Goal: Transaction & Acquisition: Book appointment/travel/reservation

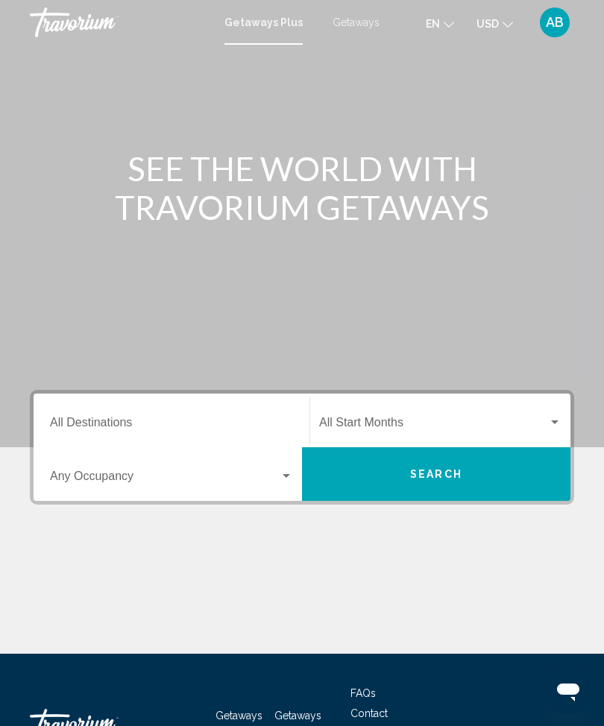
click at [355, 22] on span "Getaways" at bounding box center [355, 22] width 47 height 12
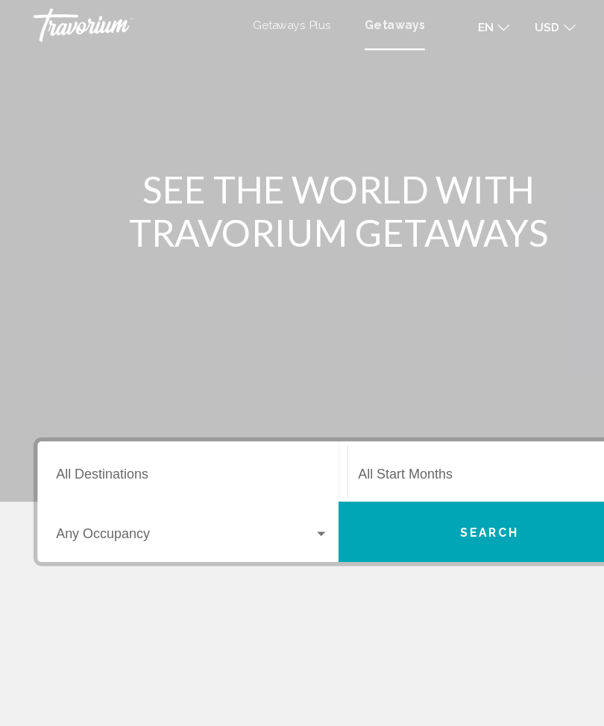
click at [164, 425] on input "Destination All Destinations" at bounding box center [171, 425] width 243 height 13
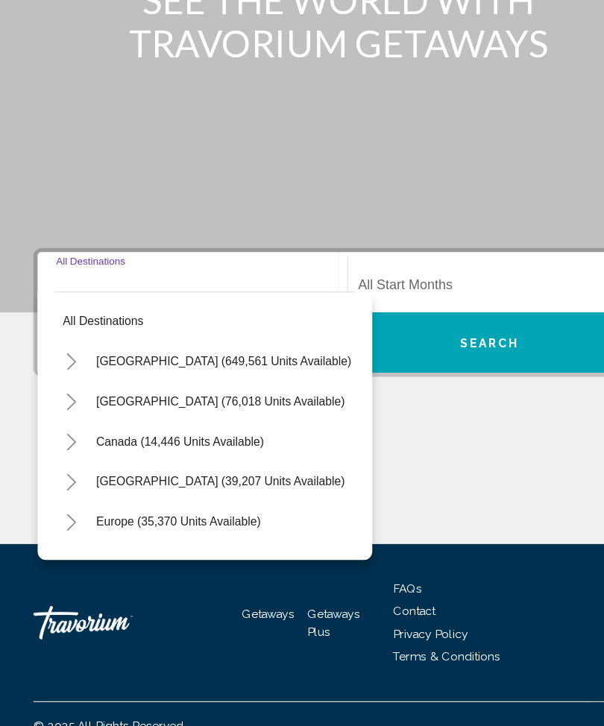
scroll to position [110, 0]
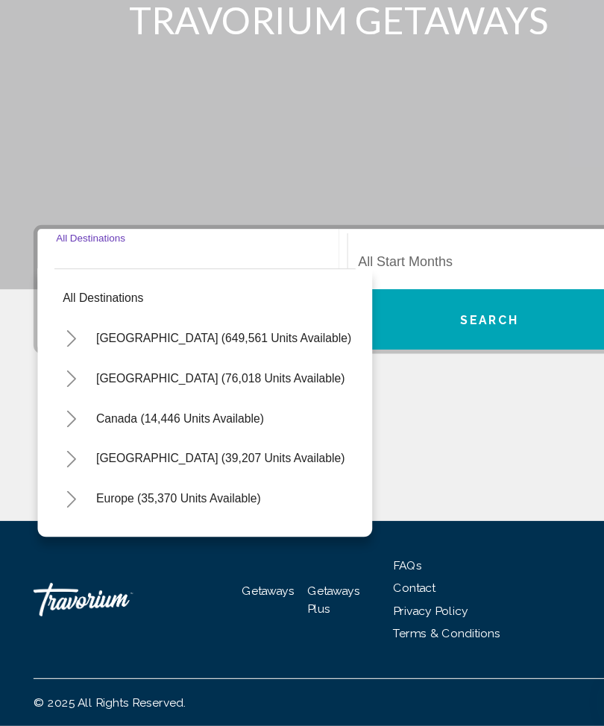
click at [62, 373] on icon "Toggle United States (649,561 units available)" at bounding box center [63, 380] width 11 height 15
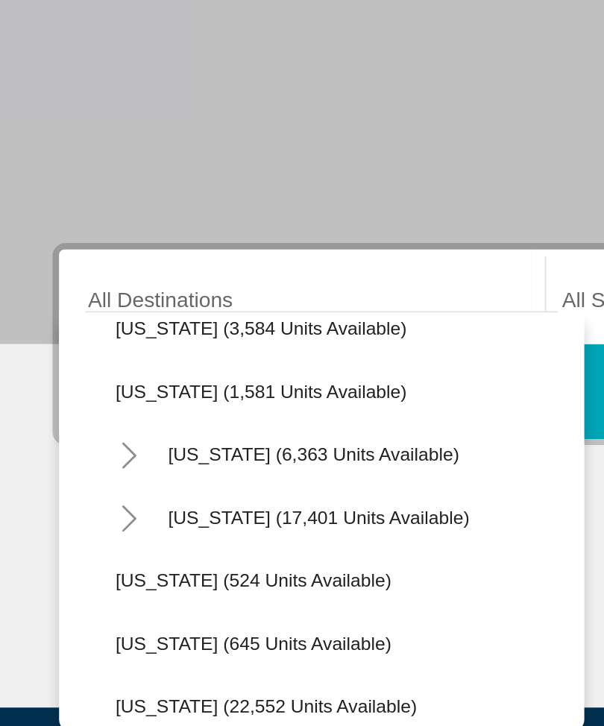
scroll to position [1031, 6]
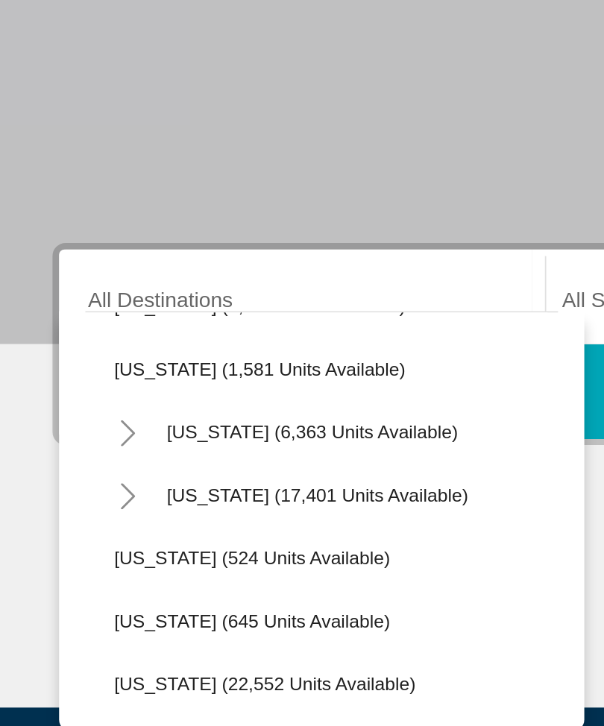
click at [72, 417] on icon "Toggle North Carolina (17,401 units available)" at bounding box center [72, 424] width 11 height 15
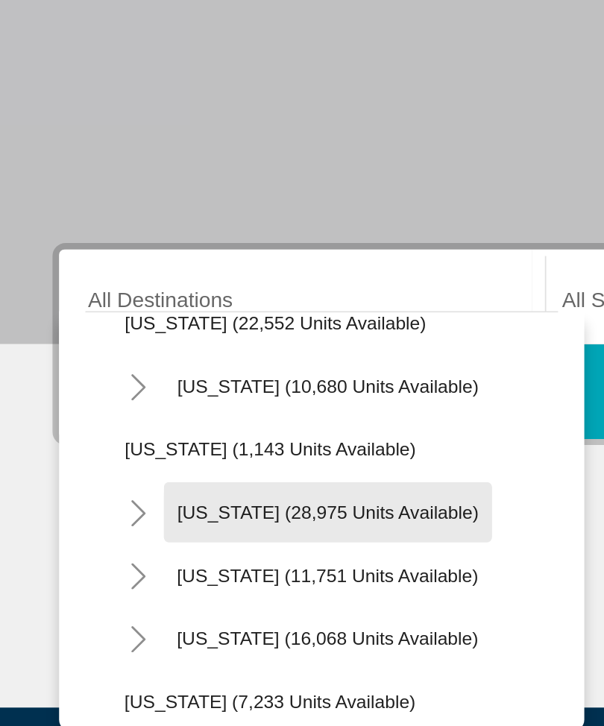
scroll to position [1306, 1]
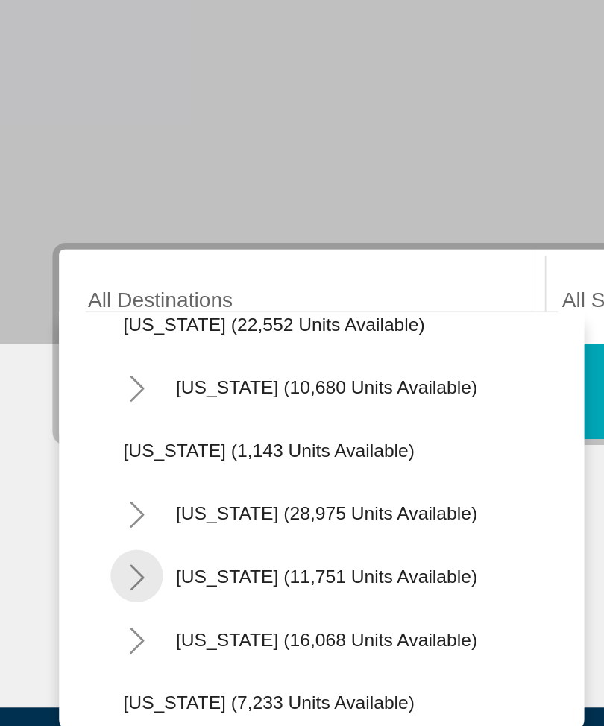
click at [79, 463] on icon "Toggle Tennessee (11,751 units available)" at bounding box center [77, 470] width 11 height 15
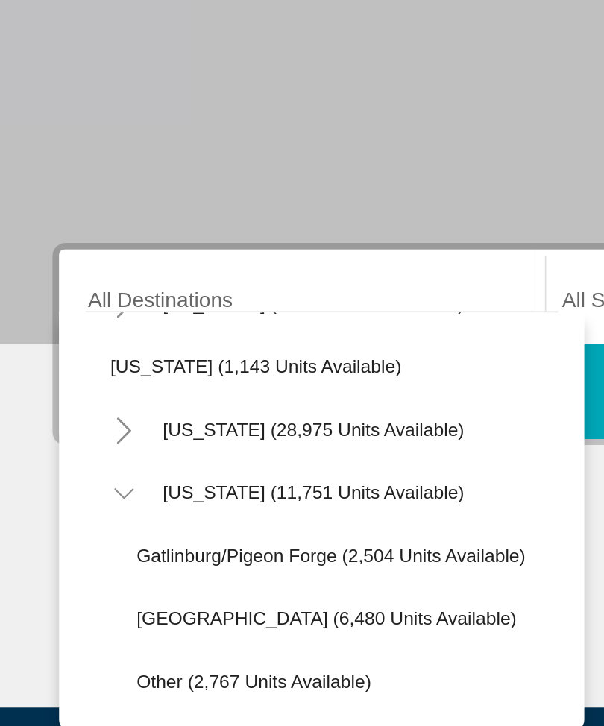
scroll to position [1352, 8]
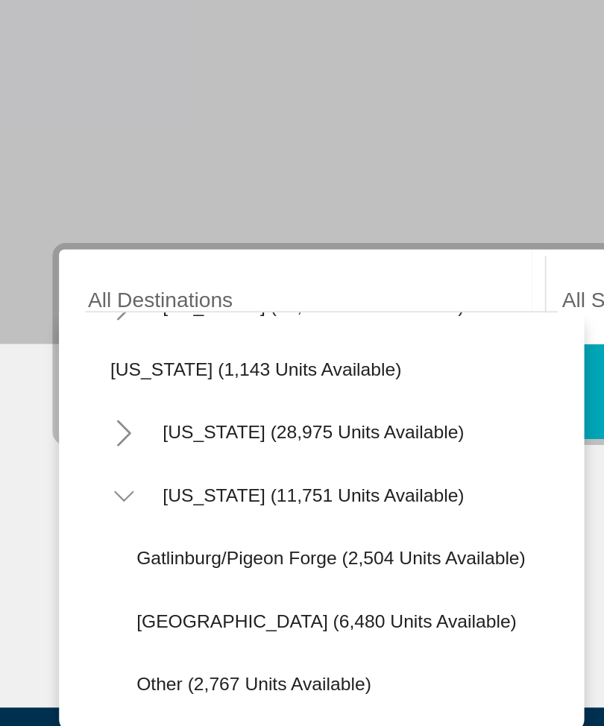
click at [186, 453] on span "Gatlinburg/Pigeon Forge (2,504 units available)" at bounding box center [187, 459] width 221 height 12
type input "**********"
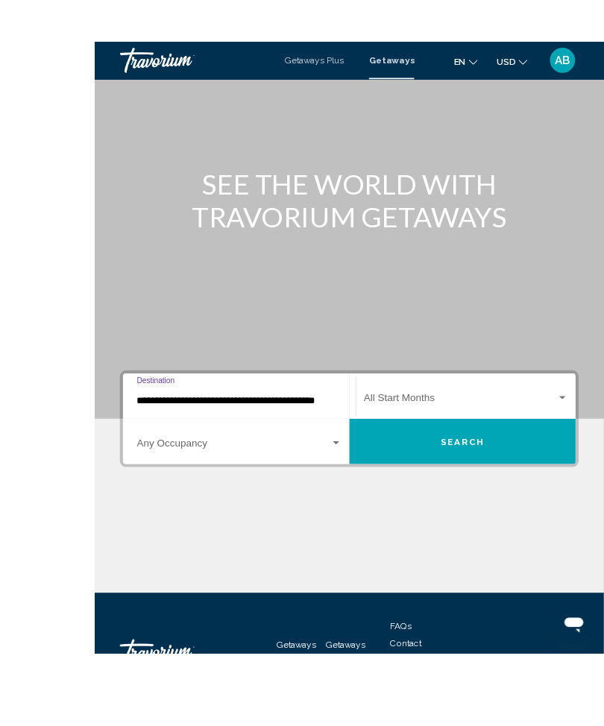
scroll to position [56, 0]
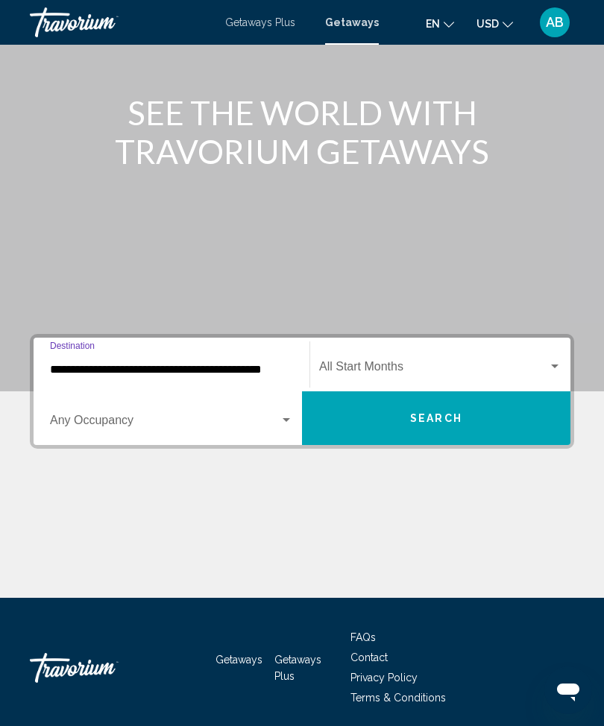
click at [461, 430] on button "Search" at bounding box center [436, 418] width 268 height 54
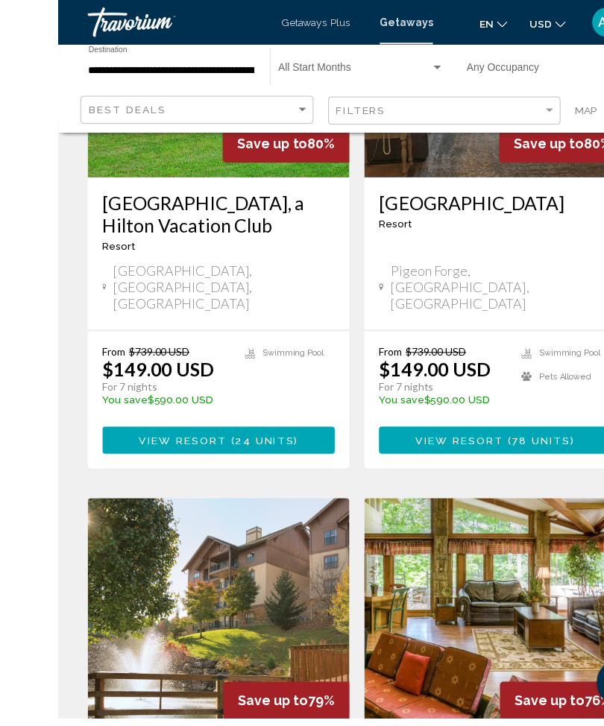
scroll to position [1393, 0]
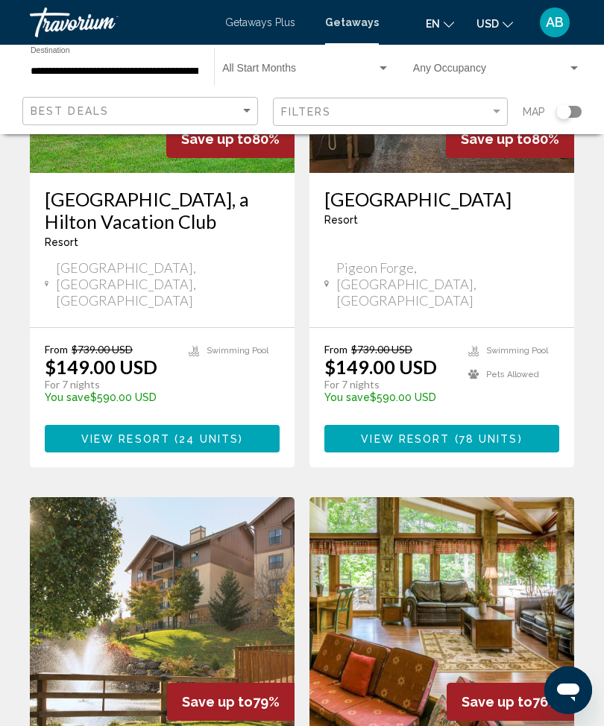
click at [203, 497] on img "Main content" at bounding box center [162, 616] width 265 height 238
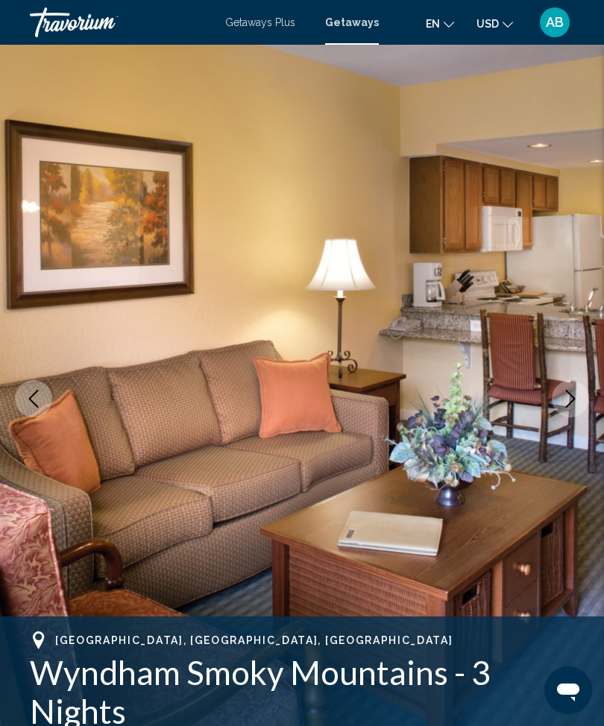
click at [561, 406] on icon "Next image" at bounding box center [570, 399] width 18 height 18
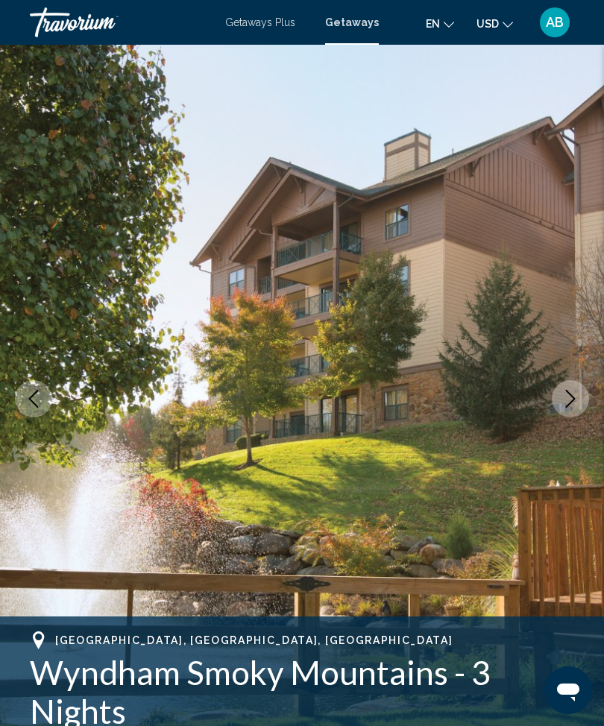
click at [566, 396] on icon "Next image" at bounding box center [570, 399] width 18 height 18
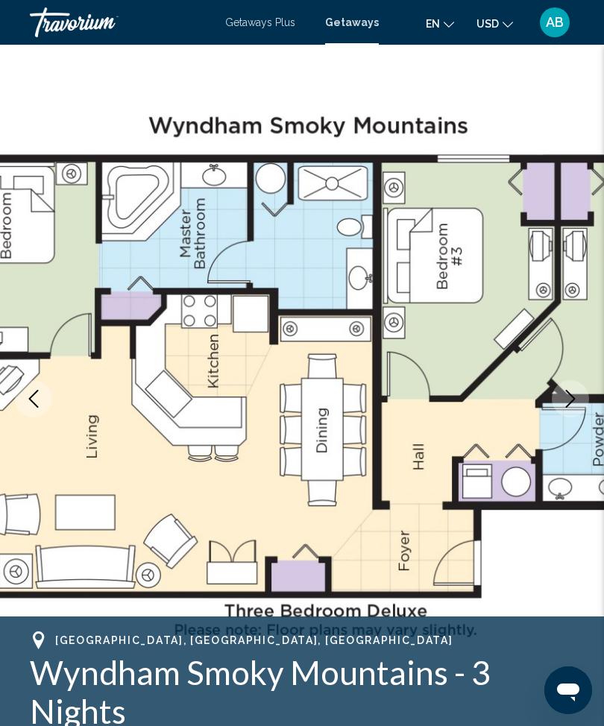
click at [571, 401] on icon "Next image" at bounding box center [570, 399] width 18 height 18
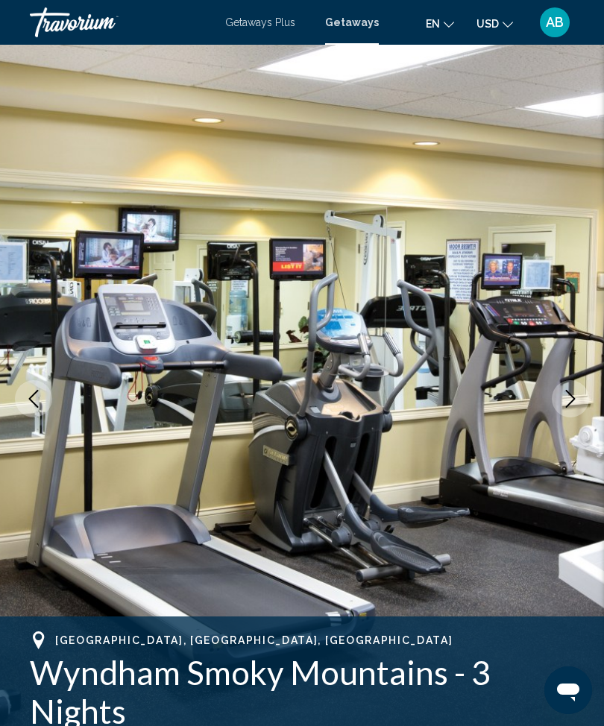
click at [568, 402] on icon "Next image" at bounding box center [570, 399] width 18 height 18
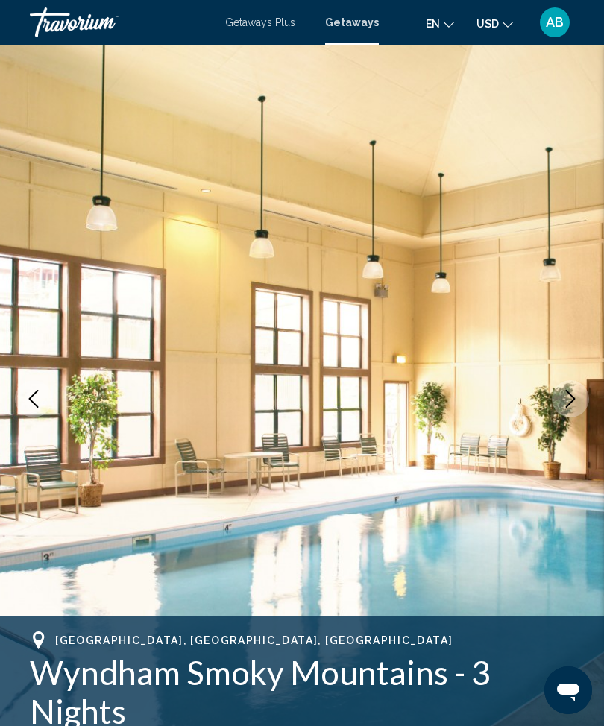
click at [563, 399] on icon "Next image" at bounding box center [570, 399] width 18 height 18
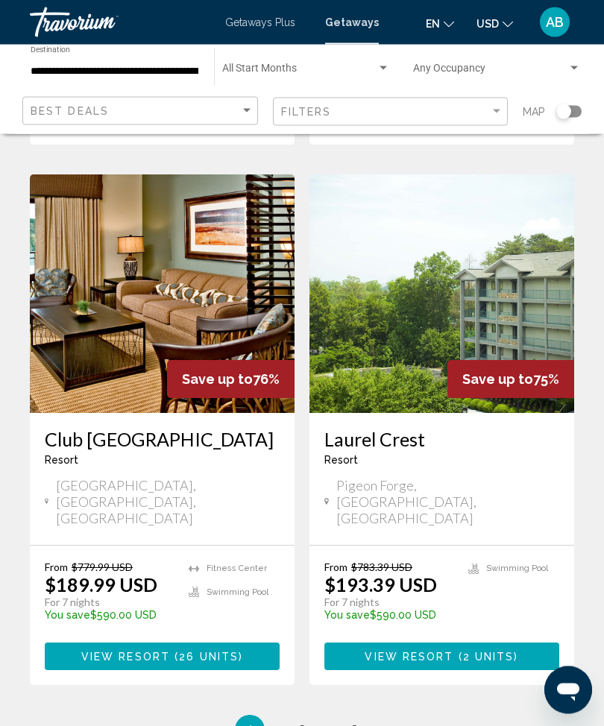
scroll to position [2843, 0]
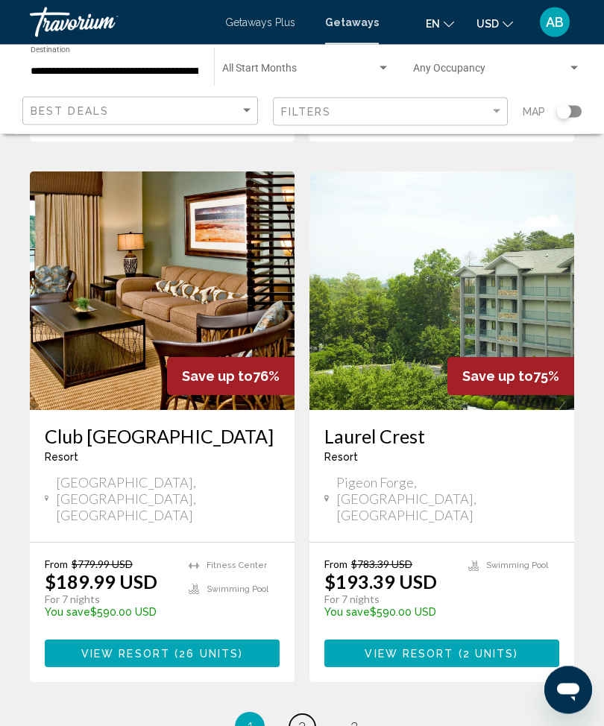
click at [307, 715] on link "page 2" at bounding box center [302, 728] width 26 height 26
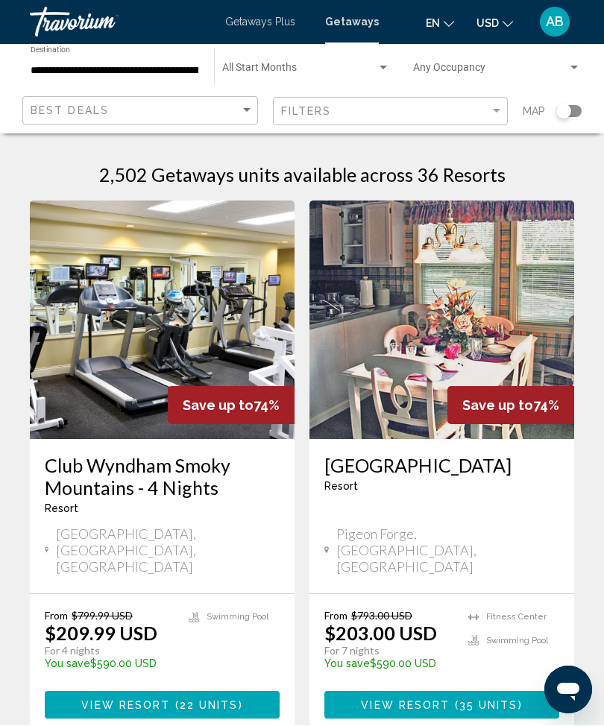
scroll to position [1, 0]
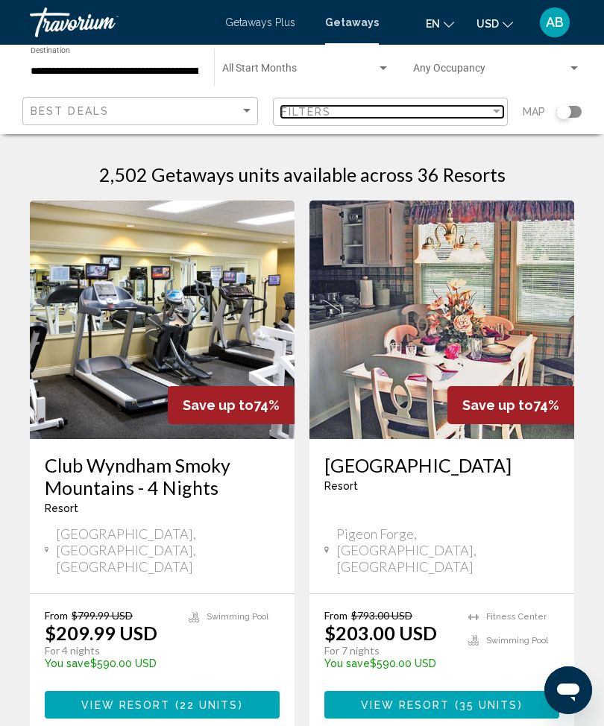
click at [496, 107] on div "Filter" at bounding box center [496, 112] width 13 height 12
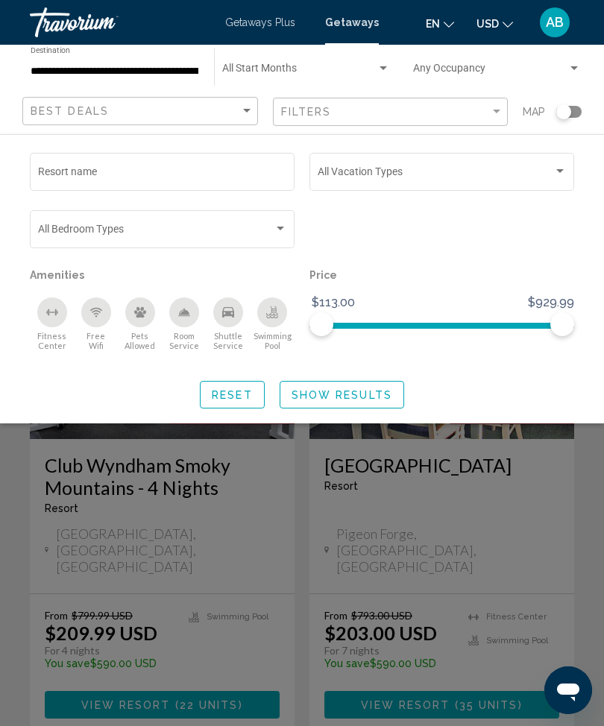
click at [552, 191] on div "Vacation Types All Vacation Types" at bounding box center [441, 170] width 249 height 41
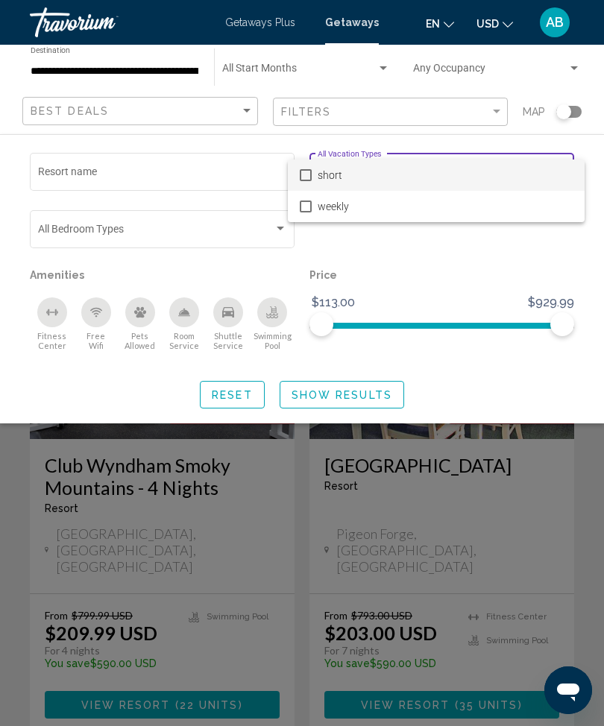
click at [572, 269] on div at bounding box center [302, 363] width 604 height 726
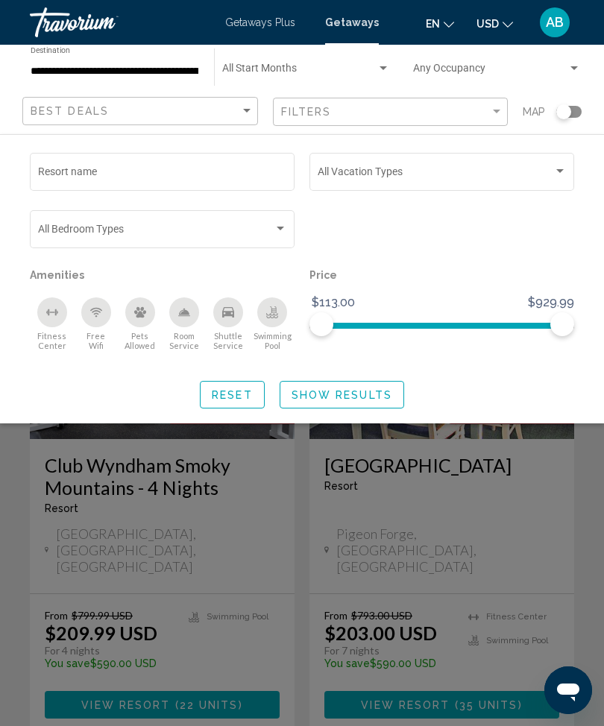
click at [7, 475] on div "Search widget" at bounding box center [302, 475] width 604 height 502
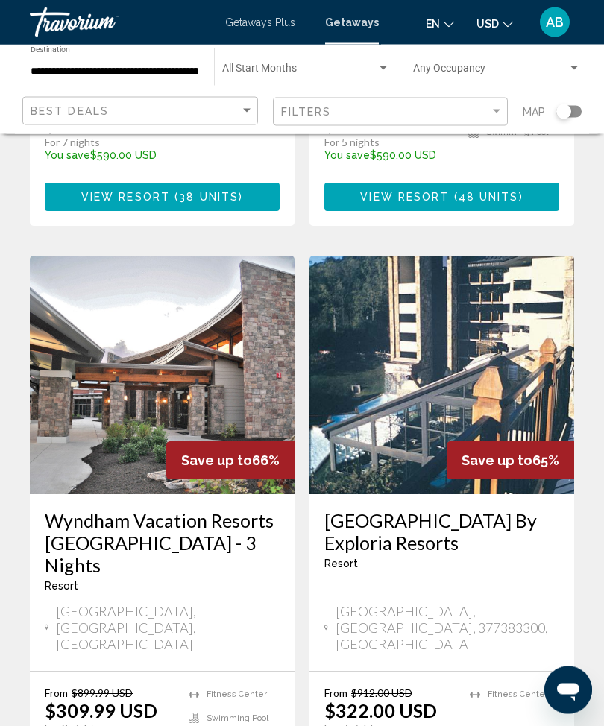
scroll to position [2671, 0]
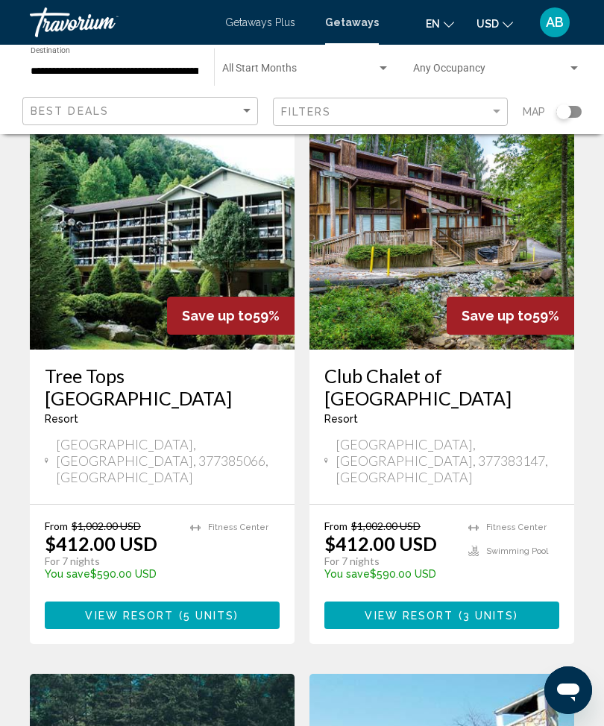
scroll to position [1147, 0]
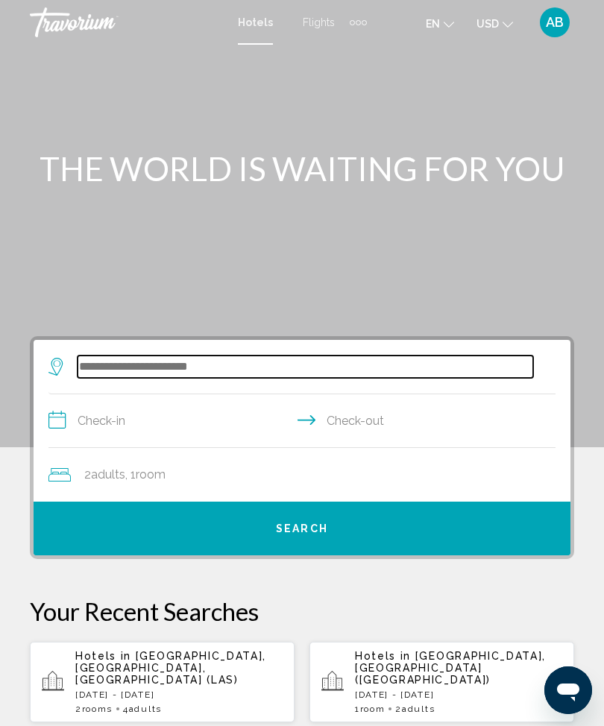
click at [139, 355] on input "Search widget" at bounding box center [304, 366] width 455 height 22
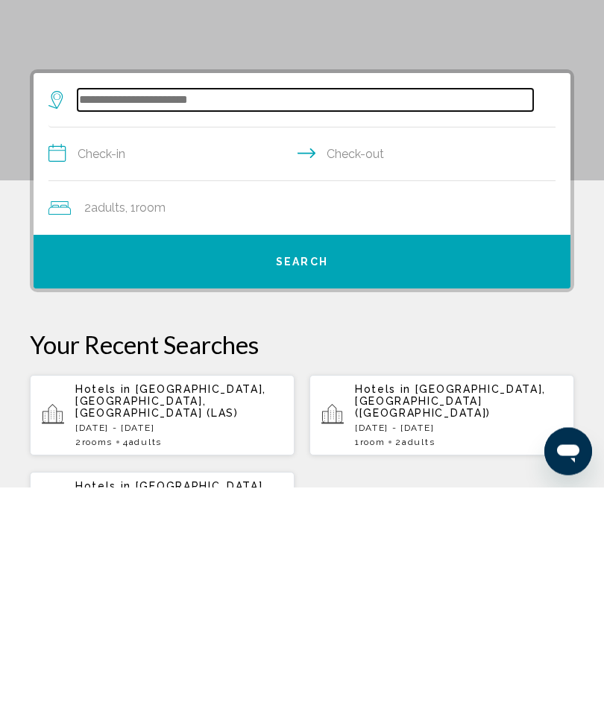
scroll to position [48, 0]
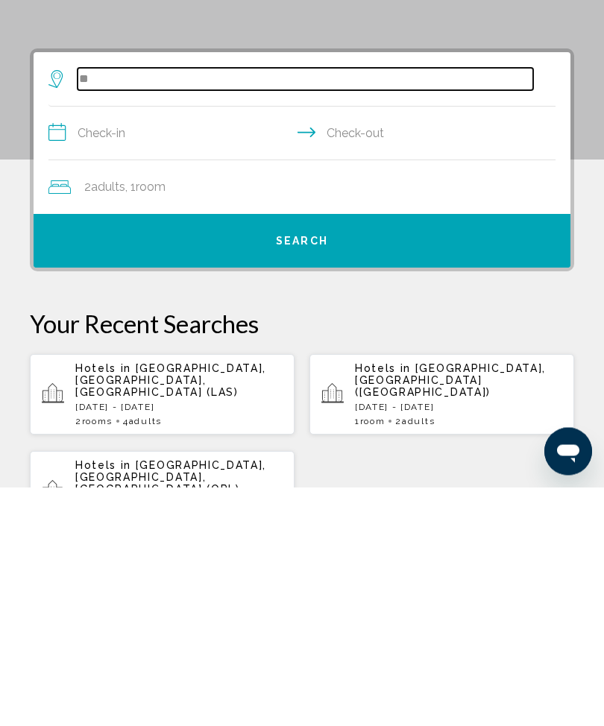
type input "*"
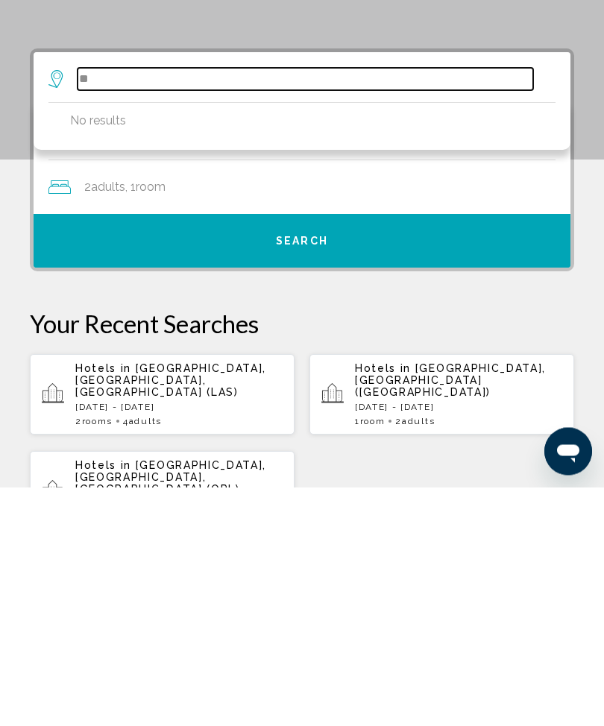
type input "*"
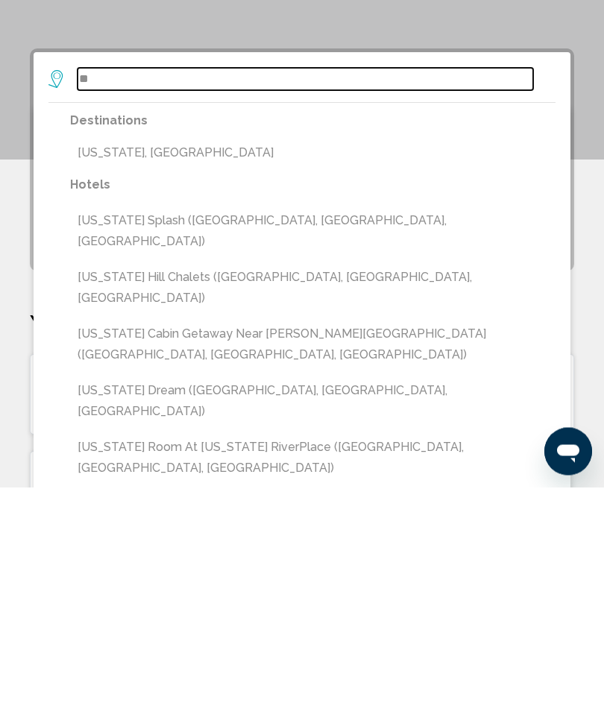
type input "*"
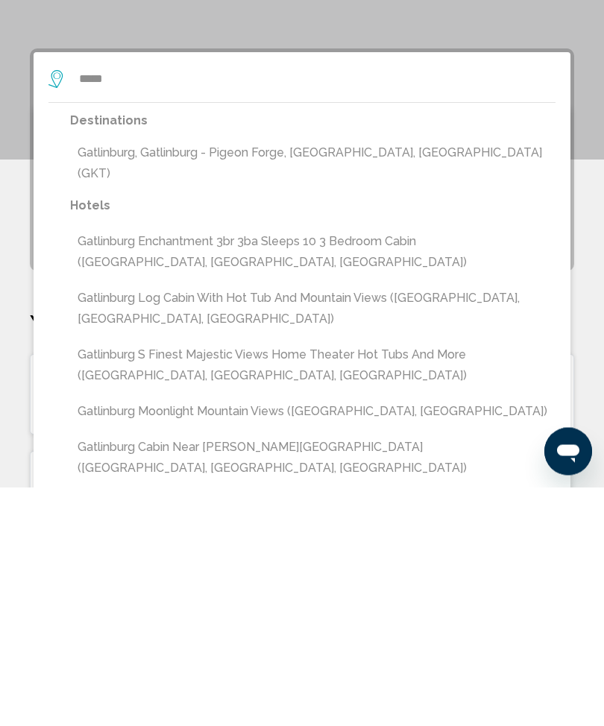
click at [317, 378] on button "Gatlinburg, Gatlinburg - Pigeon Forge, [GEOGRAPHIC_DATA], [GEOGRAPHIC_DATA] (GK…" at bounding box center [312, 402] width 485 height 49
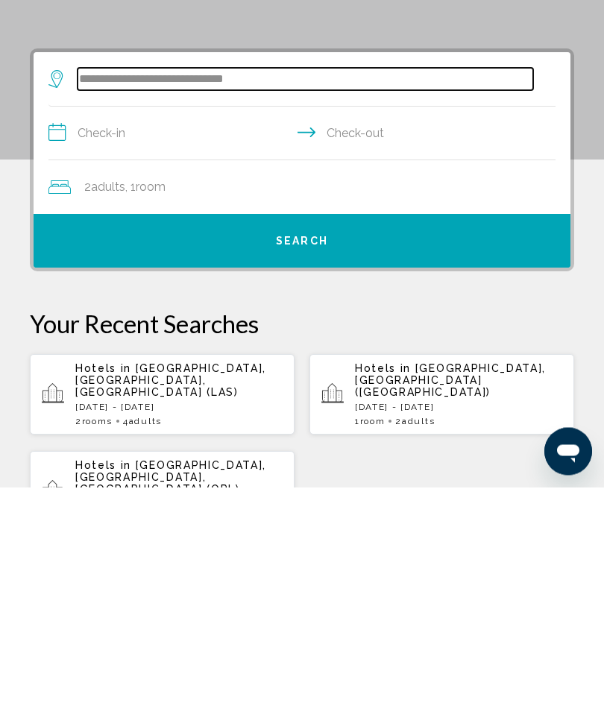
type input "**********"
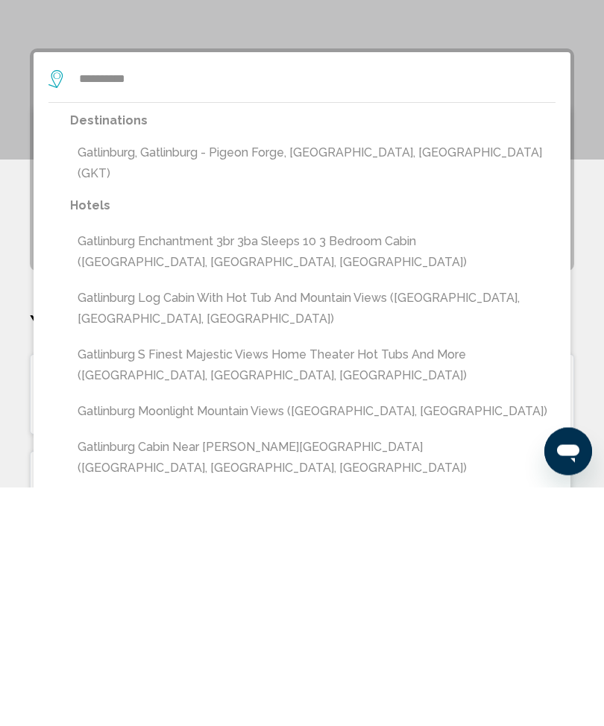
click at [383, 378] on button "Gatlinburg, Gatlinburg - Pigeon Forge, [GEOGRAPHIC_DATA], [GEOGRAPHIC_DATA] (GK…" at bounding box center [312, 402] width 485 height 49
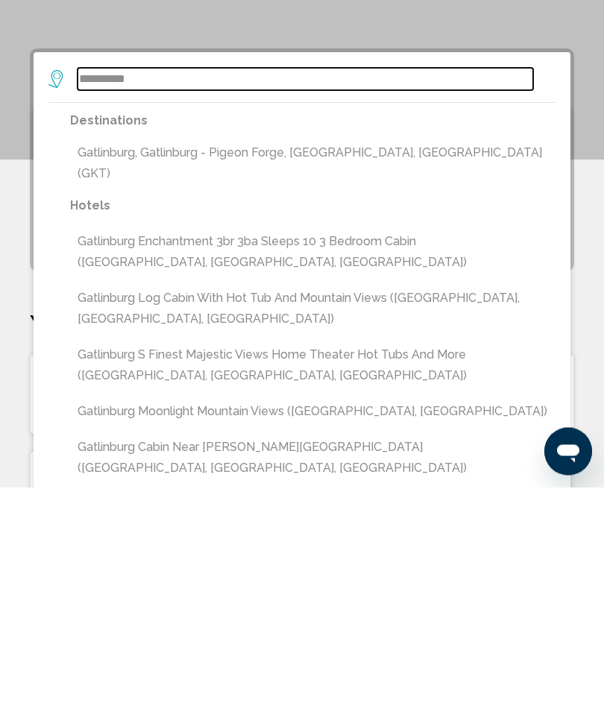
type input "**********"
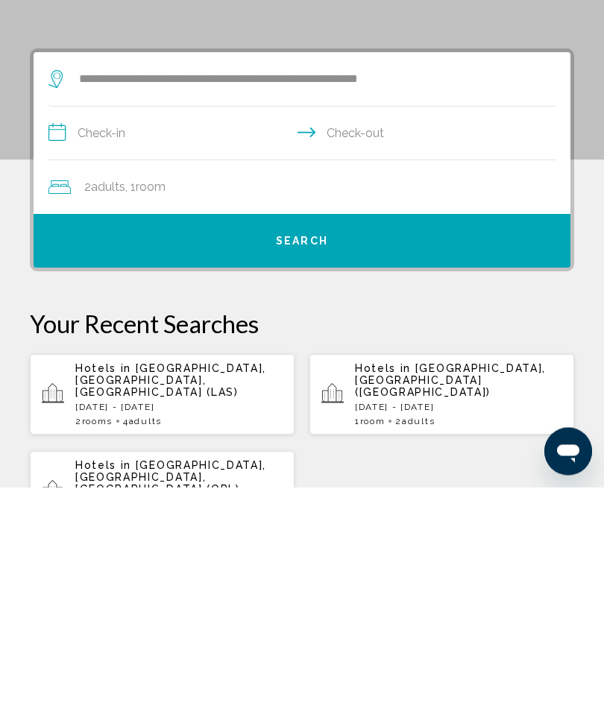
click at [60, 346] on input "**********" at bounding box center [304, 374] width 513 height 57
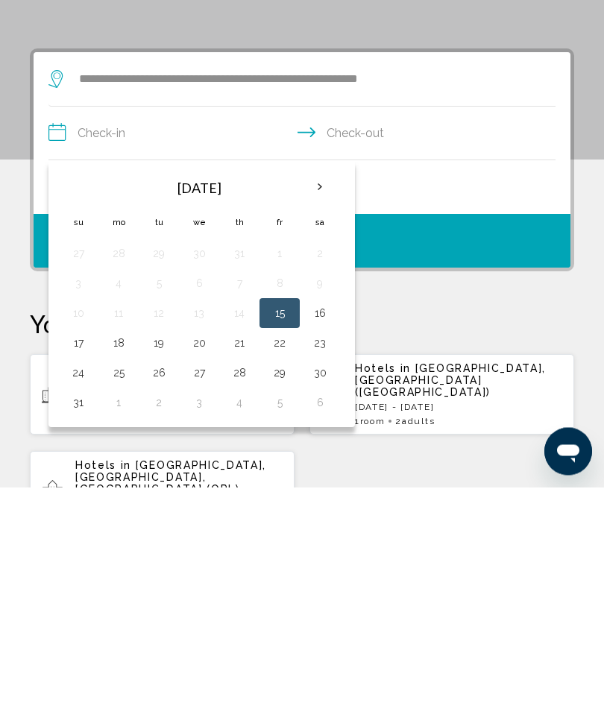
scroll to position [288, 0]
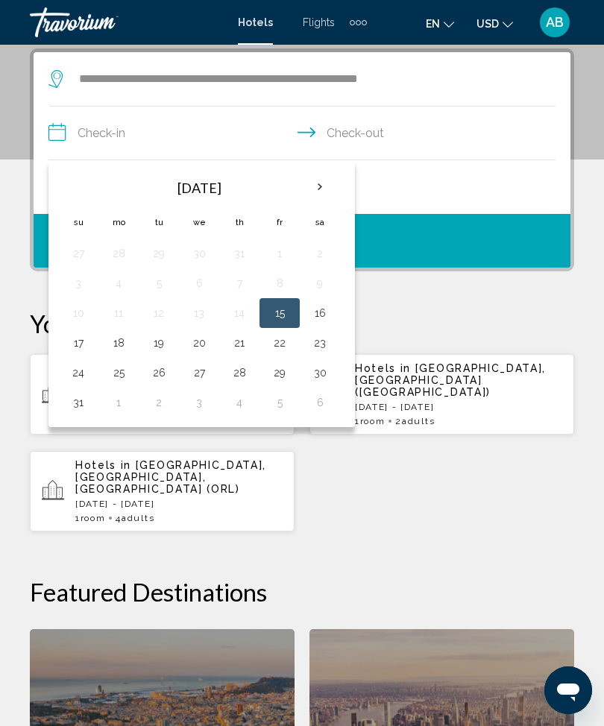
click at [325, 180] on th "Next month" at bounding box center [320, 187] width 40 height 33
click at [329, 189] on th "Next month" at bounding box center [320, 187] width 40 height 33
click at [323, 194] on th "Next month" at bounding box center [320, 187] width 40 height 33
click at [338, 197] on button "Next month" at bounding box center [320, 187] width 40 height 34
click at [121, 320] on button "15" at bounding box center [119, 313] width 24 height 21
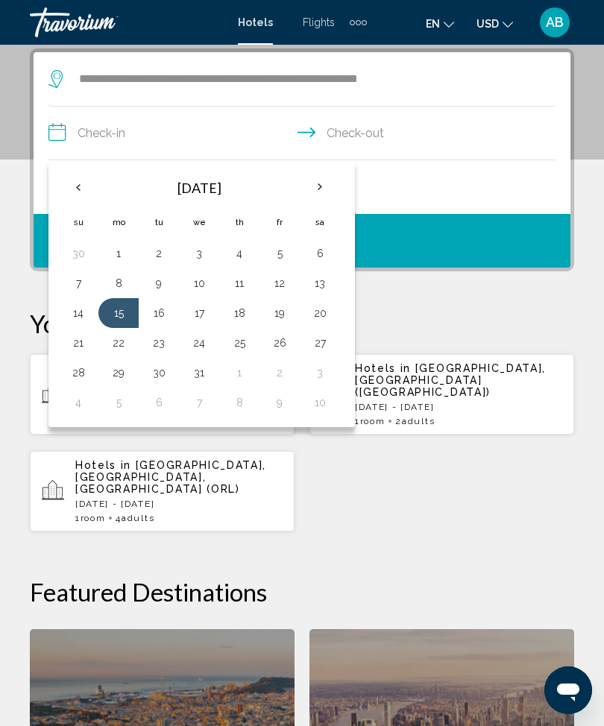
click at [246, 313] on button "18" at bounding box center [239, 313] width 24 height 21
type input "**********"
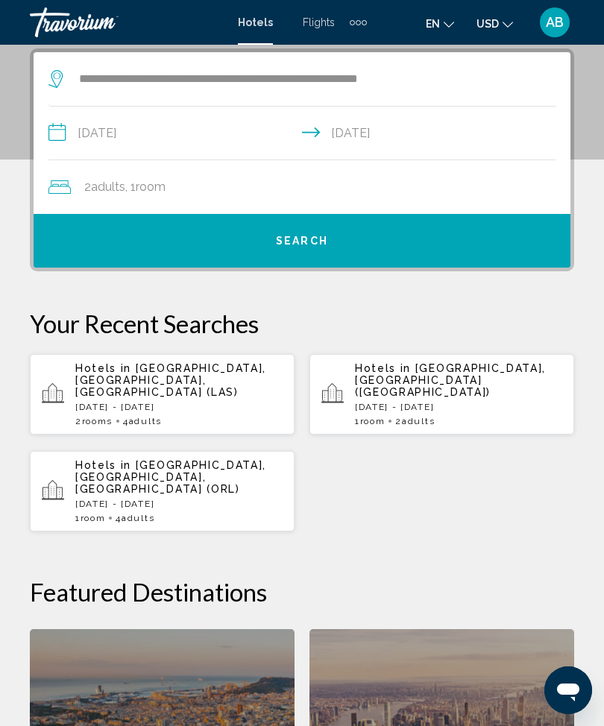
click at [357, 227] on button "Search" at bounding box center [302, 241] width 536 height 54
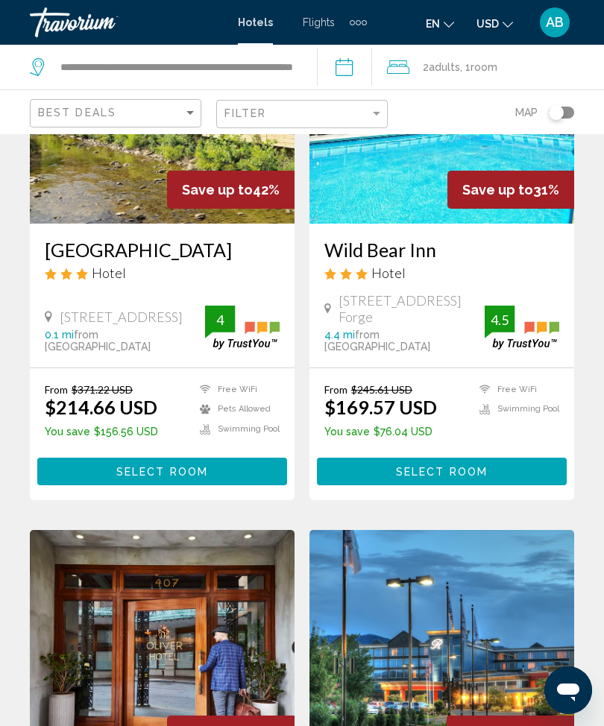
scroll to position [183, 0]
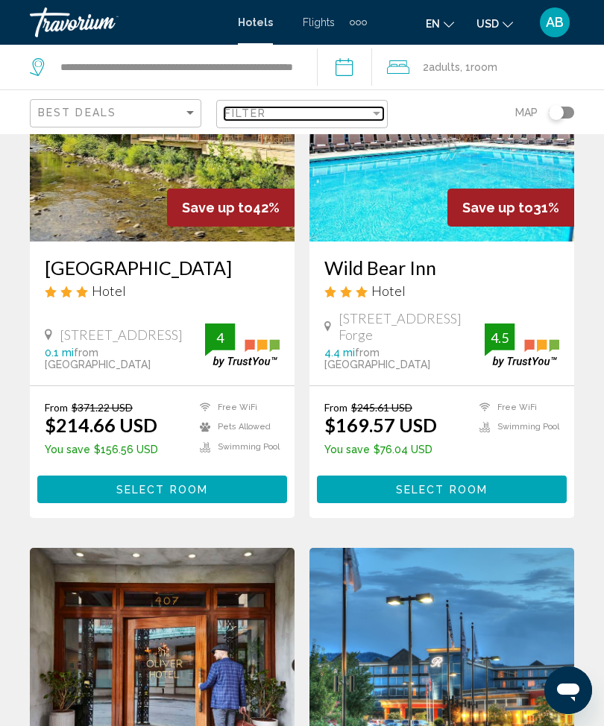
click at [379, 107] on div "Filter" at bounding box center [376, 113] width 13 height 12
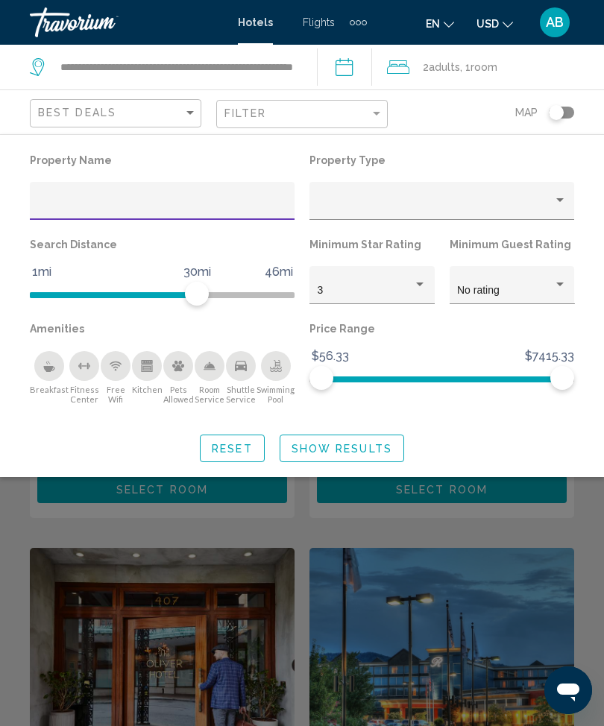
click at [552, 209] on div "Property type" at bounding box center [434, 206] width 235 height 12
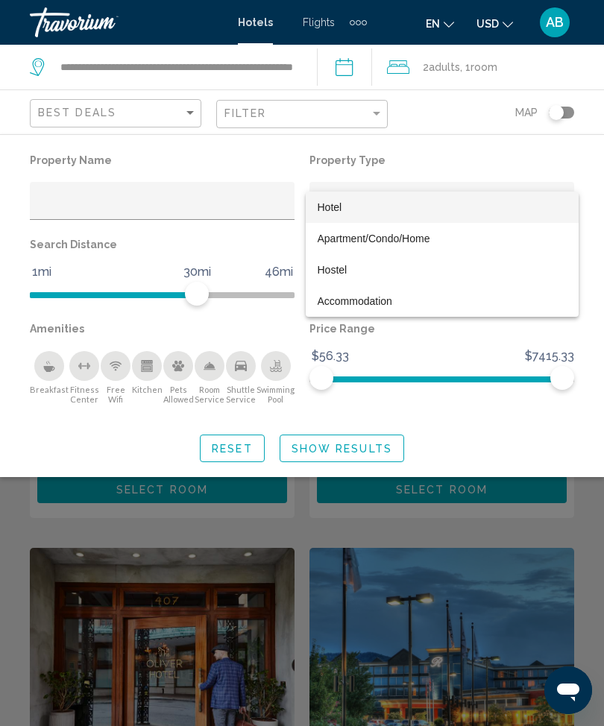
click at [299, 507] on div at bounding box center [302, 363] width 604 height 726
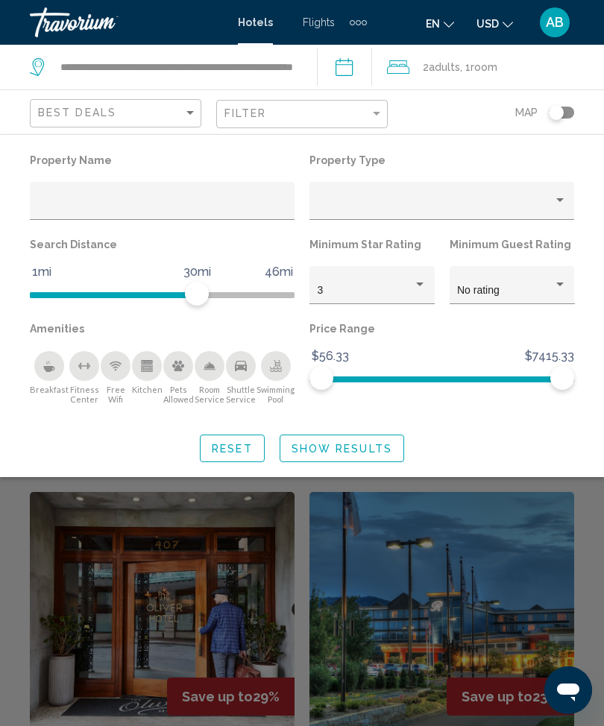
scroll to position [338, 0]
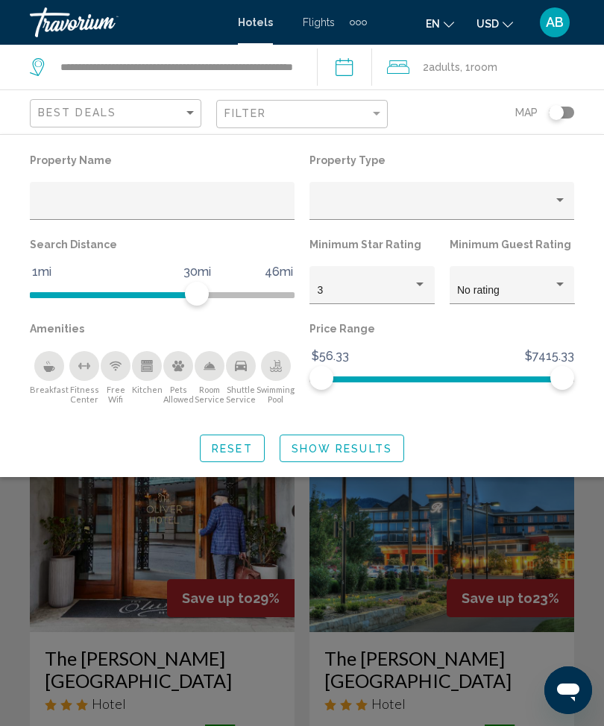
click at [23, 580] on div "Search widget" at bounding box center [302, 475] width 604 height 502
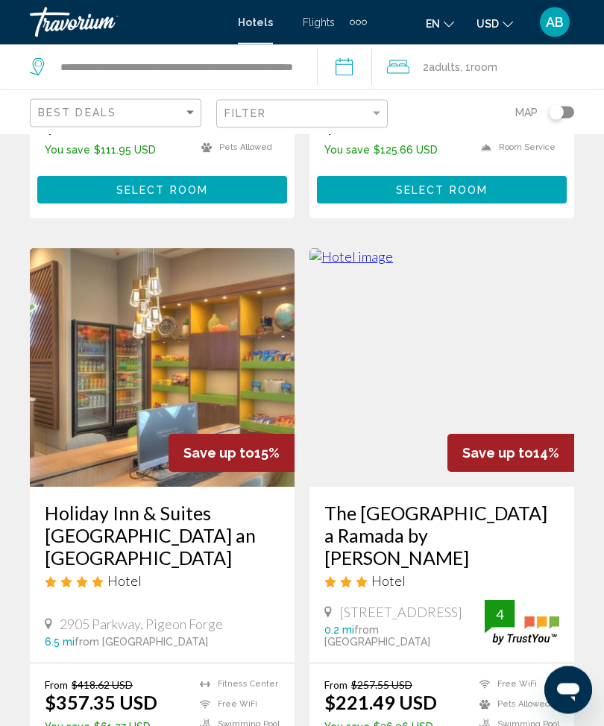
scroll to position [3040, 0]
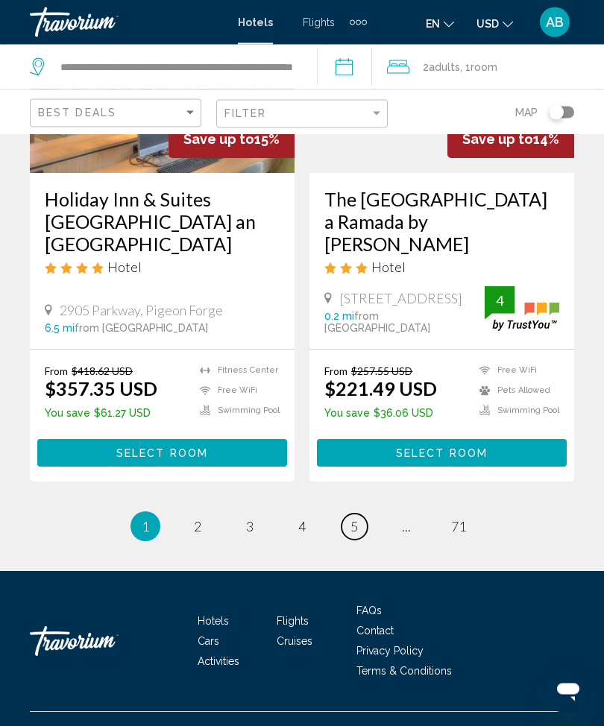
click at [350, 535] on span "5" at bounding box center [353, 527] width 7 height 16
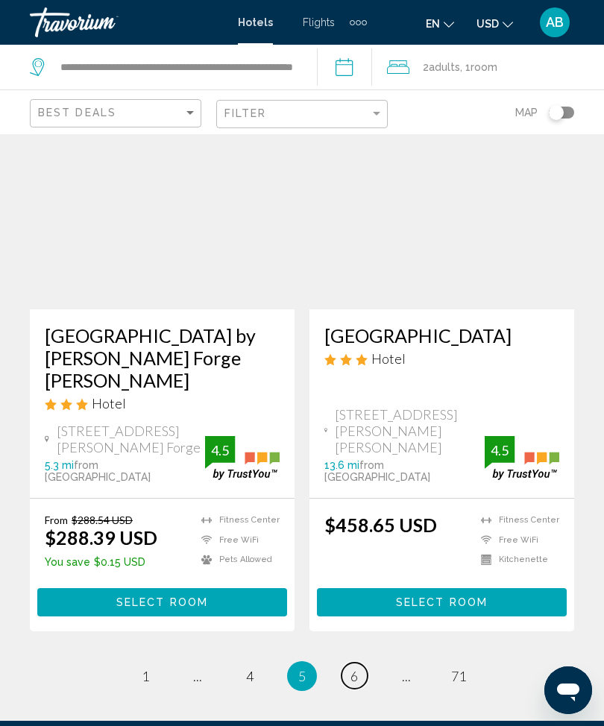
scroll to position [3080, 0]
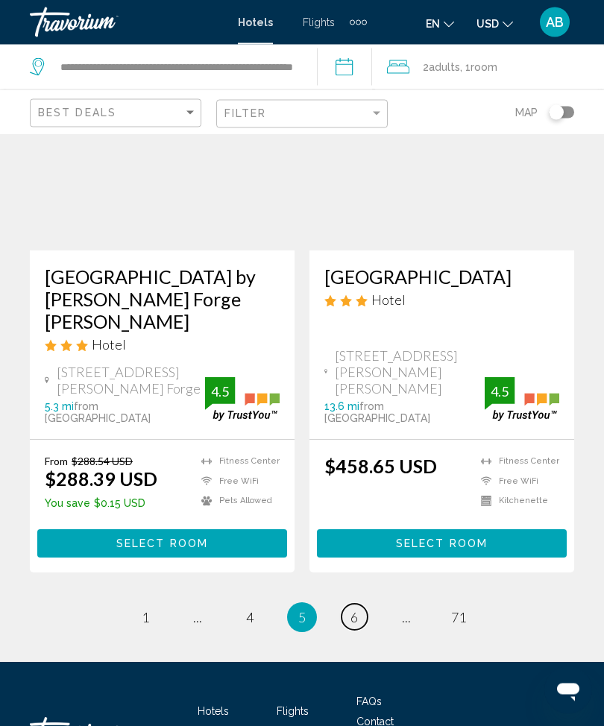
click at [352, 610] on span "6" at bounding box center [353, 618] width 7 height 16
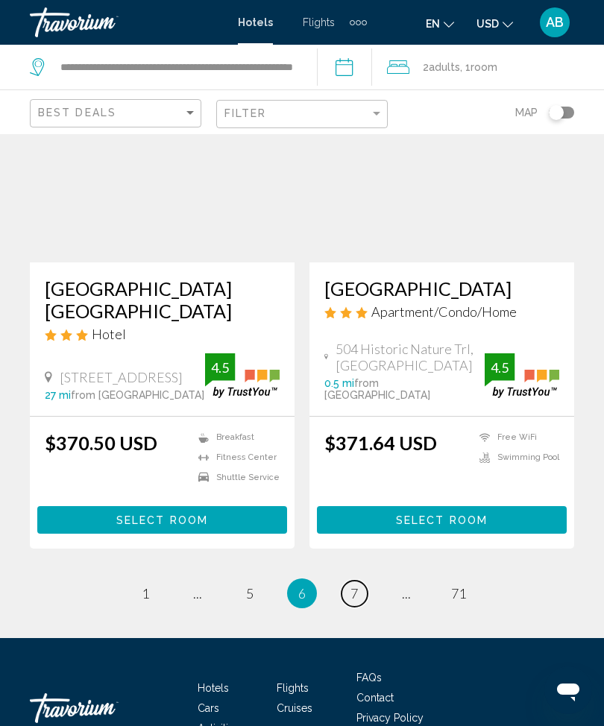
scroll to position [3033, 0]
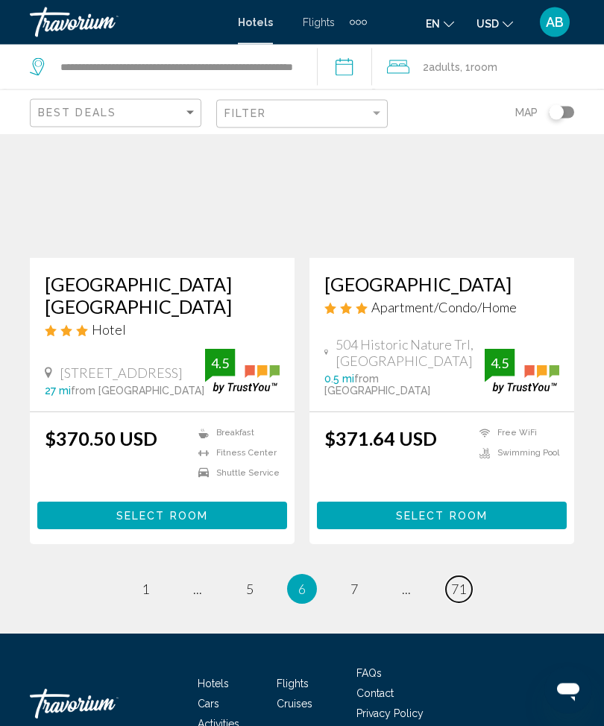
click at [463, 581] on span "71" at bounding box center [458, 589] width 15 height 16
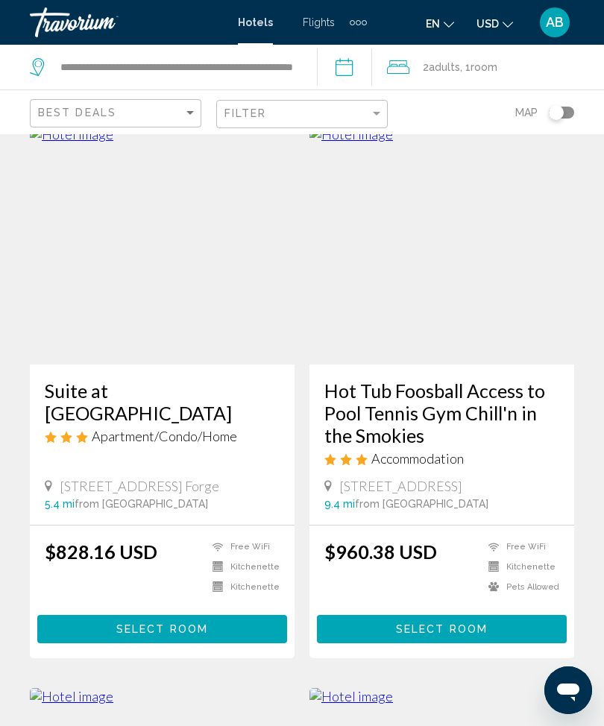
scroll to position [577, 0]
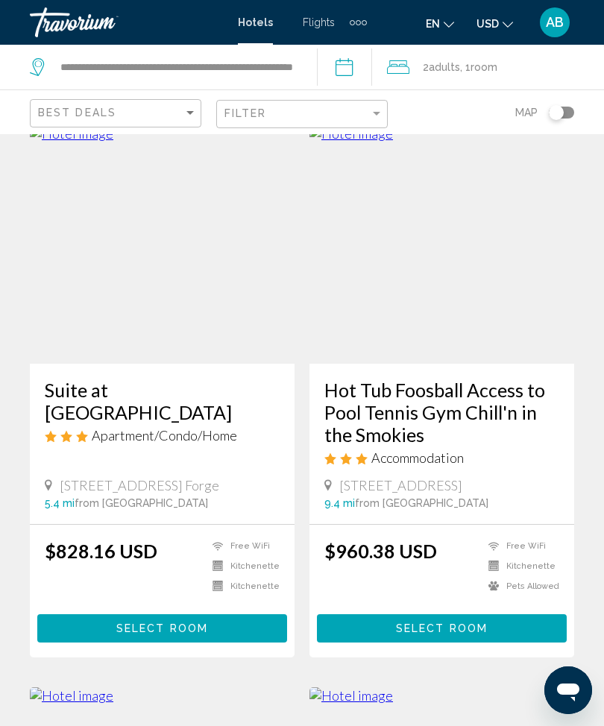
click at [466, 300] on img "Main content" at bounding box center [441, 244] width 265 height 238
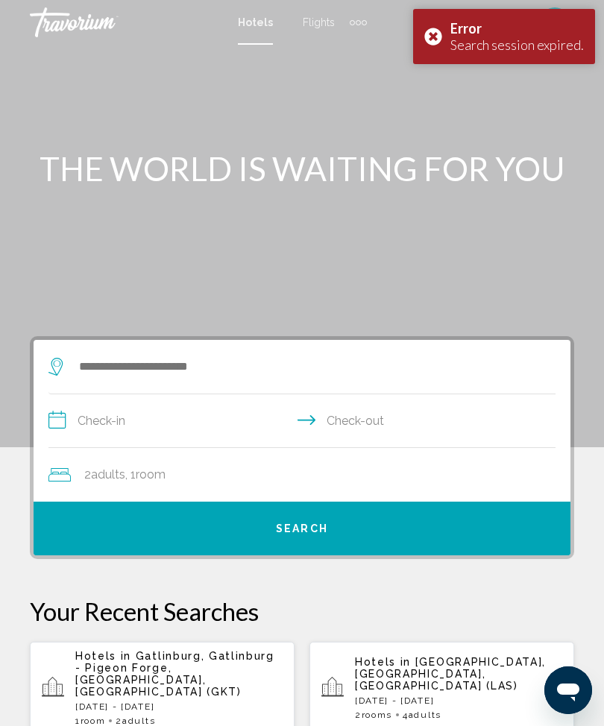
click at [443, 41] on div "Error Search session expired." at bounding box center [504, 36] width 182 height 55
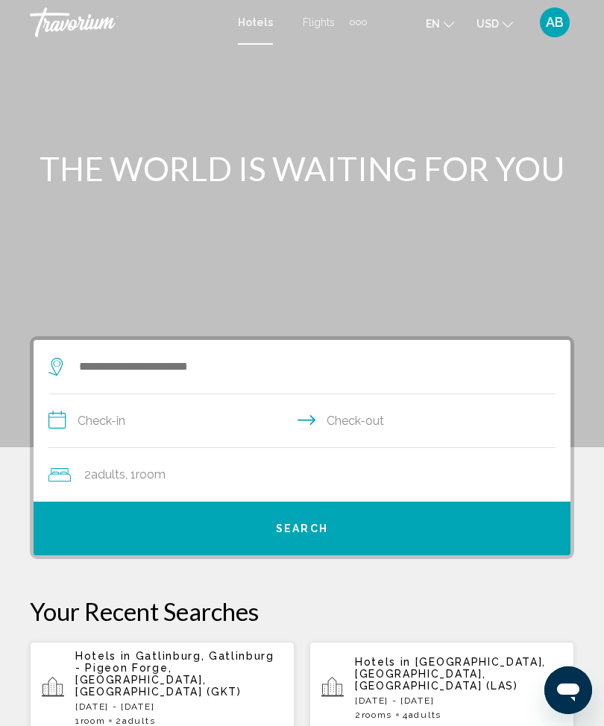
click at [206, 663] on span "Gatlinburg, Gatlinburg - Pigeon Forge, [GEOGRAPHIC_DATA], [GEOGRAPHIC_DATA] (GK…" at bounding box center [174, 674] width 199 height 48
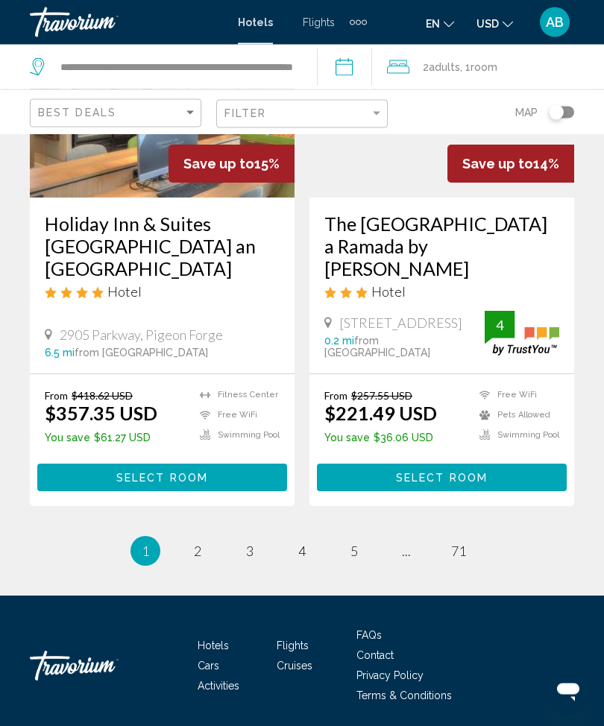
scroll to position [3024, 0]
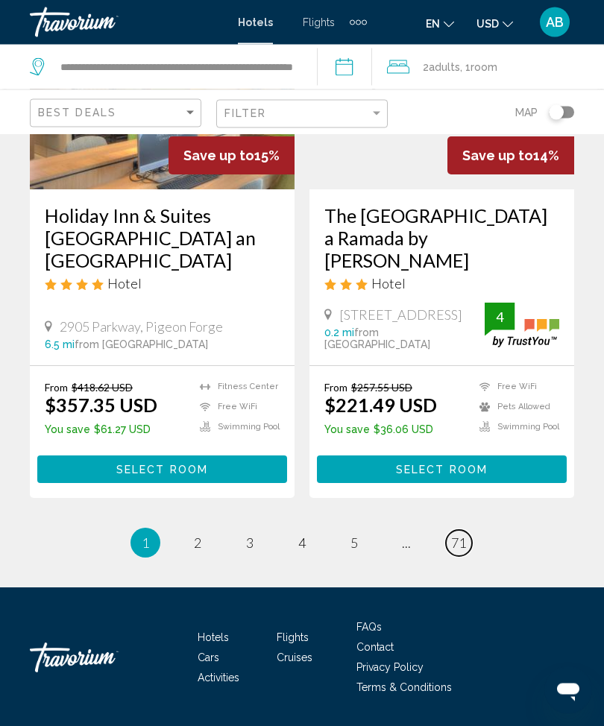
click at [460, 548] on span "71" at bounding box center [458, 543] width 15 height 16
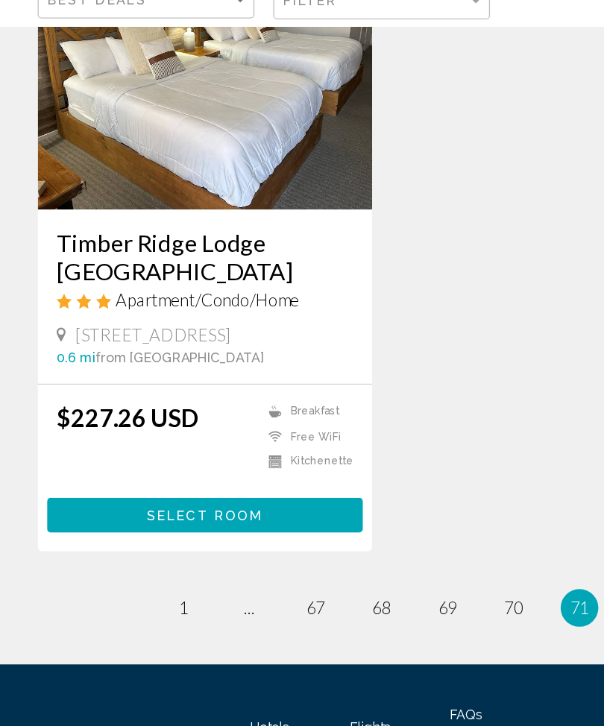
scroll to position [1853, 0]
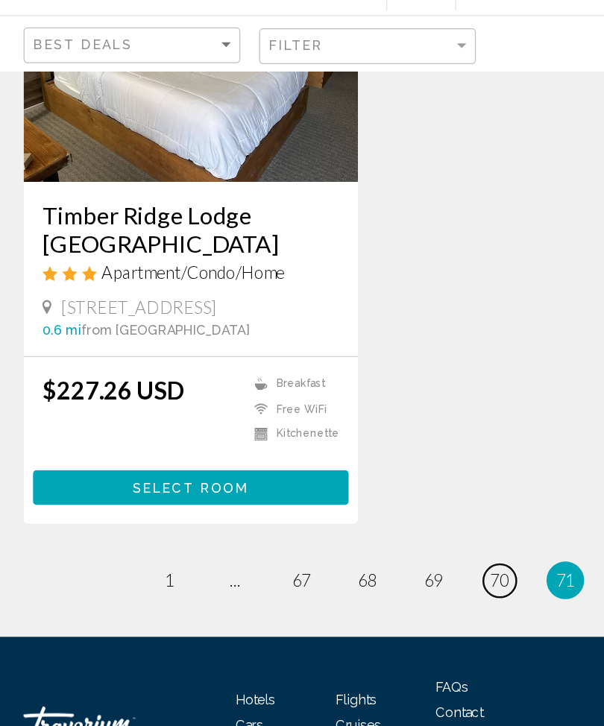
click at [405, 524] on link "page 70" at bounding box center [406, 537] width 26 height 26
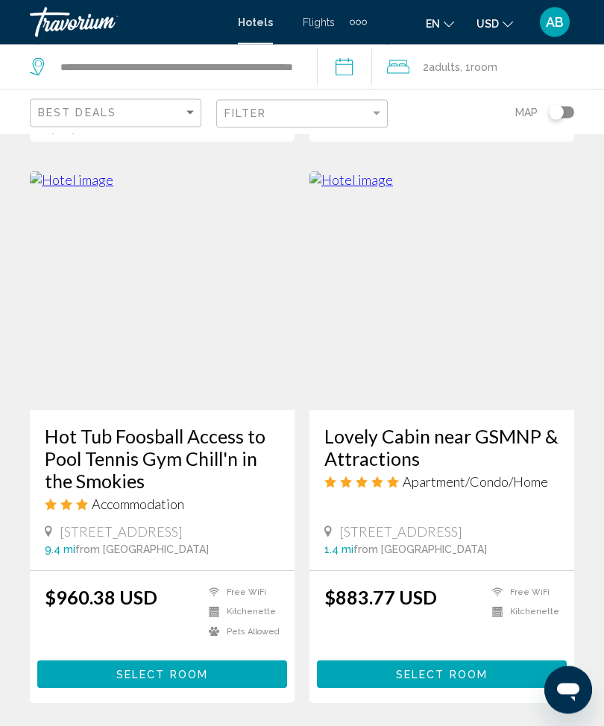
scroll to position [2791, 0]
